Goal: Find specific page/section: Find specific page/section

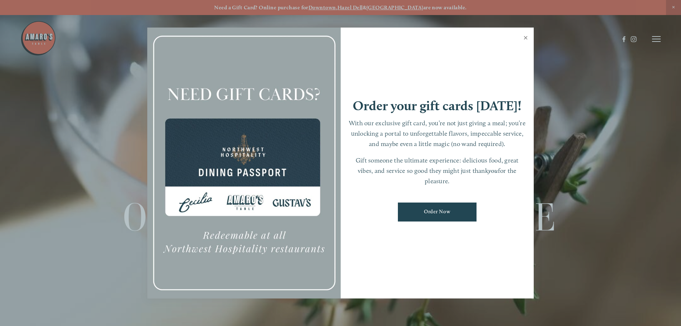
click at [527, 39] on link "Close" at bounding box center [526, 39] width 14 height 20
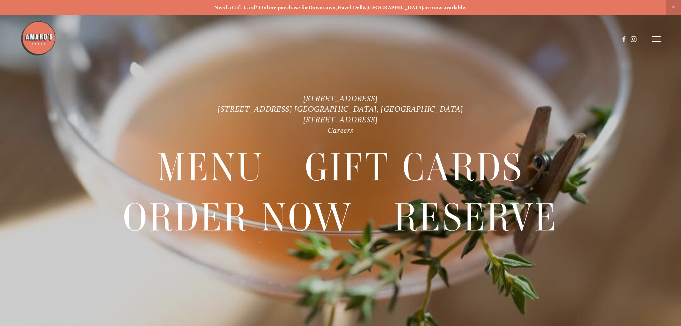
click at [658, 39] on icon at bounding box center [656, 39] width 9 height 6
click at [502, 39] on span "Menu" at bounding box center [506, 38] width 15 height 7
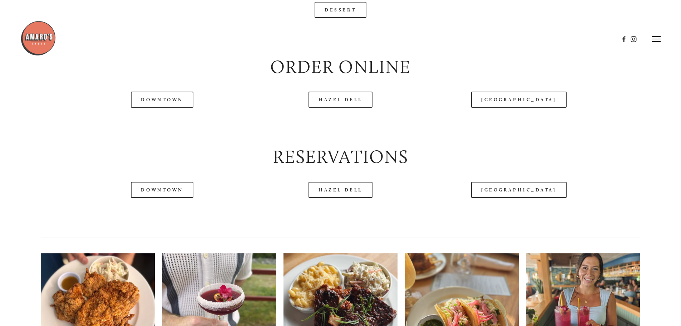
scroll to position [909, 0]
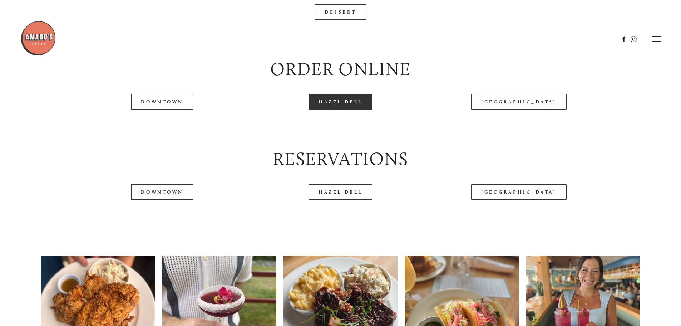
click at [358, 110] on link "Hazel Dell" at bounding box center [341, 102] width 64 height 16
